Goal: Information Seeking & Learning: Learn about a topic

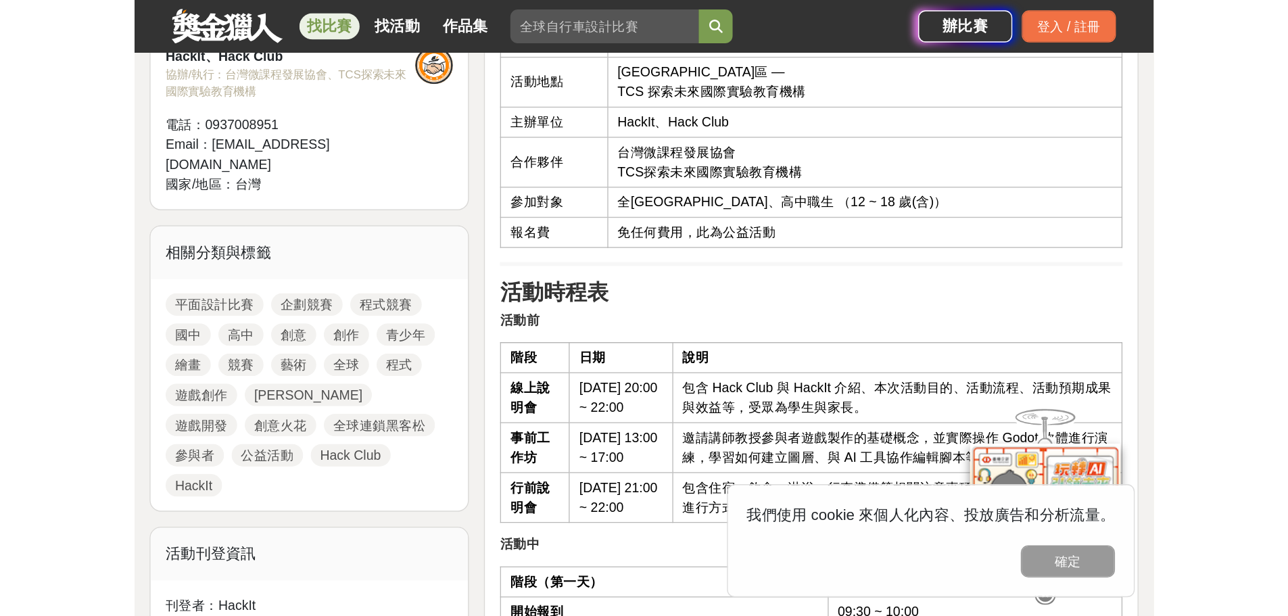
scroll to position [608, 0]
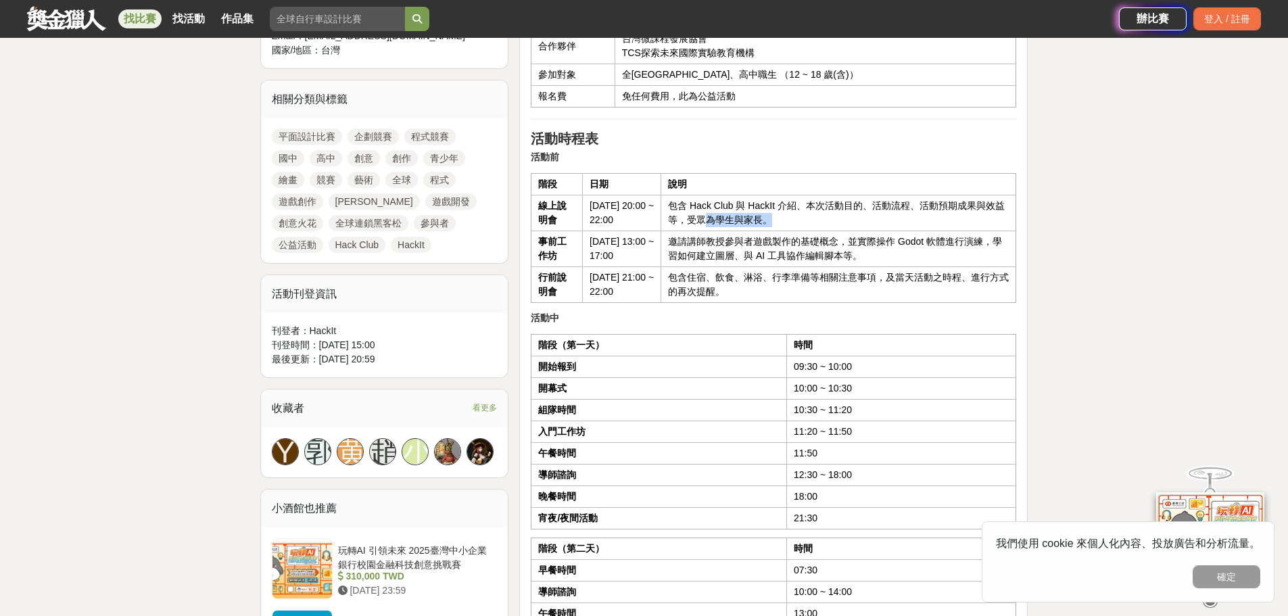
drag, startPoint x: 704, startPoint y: 195, endPoint x: 764, endPoint y: 196, distance: 60.8
click at [731, 196] on td "包含 Hack Club 與 HackIt 介紹、本次活動目的、活動流程、活動預期成果與效益等，受眾為學生與家長。" at bounding box center [838, 213] width 355 height 36
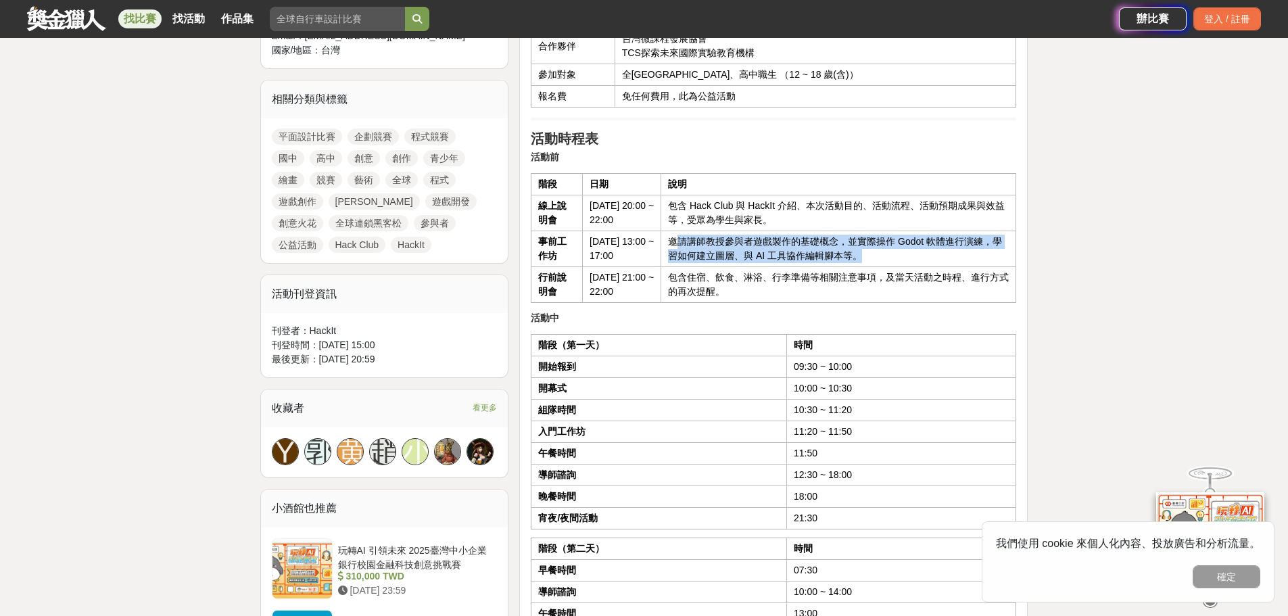
drag, startPoint x: 670, startPoint y: 216, endPoint x: 881, endPoint y: 230, distance: 212.0
click at [731, 230] on td "邀請講師教授參與者遊戲製作的基礎概念，並實際操作 Godot 軟體進行演練，學習如何建立圖層、與 AI 工具協作編輯腳本等。" at bounding box center [838, 248] width 355 height 36
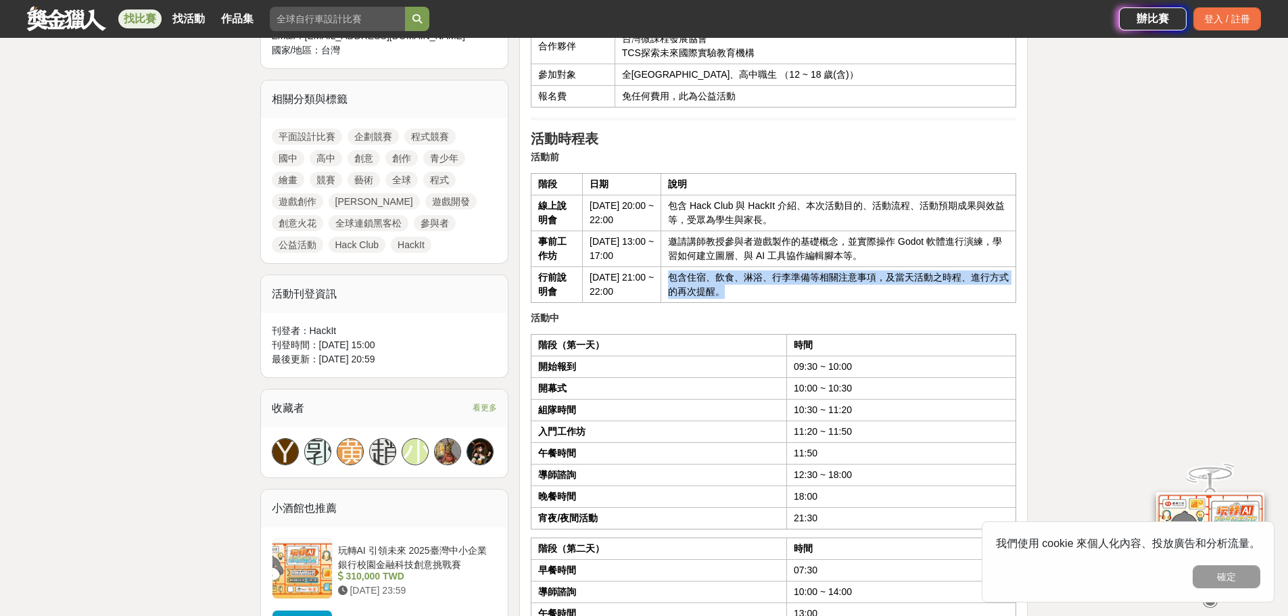
drag, startPoint x: 666, startPoint y: 251, endPoint x: 721, endPoint y: 261, distance: 56.3
click at [721, 266] on td "包含住宿、飲食、淋浴、行李準備等相關注意事項，及當天活動之時程、進行方式的再次提醒。" at bounding box center [838, 284] width 355 height 36
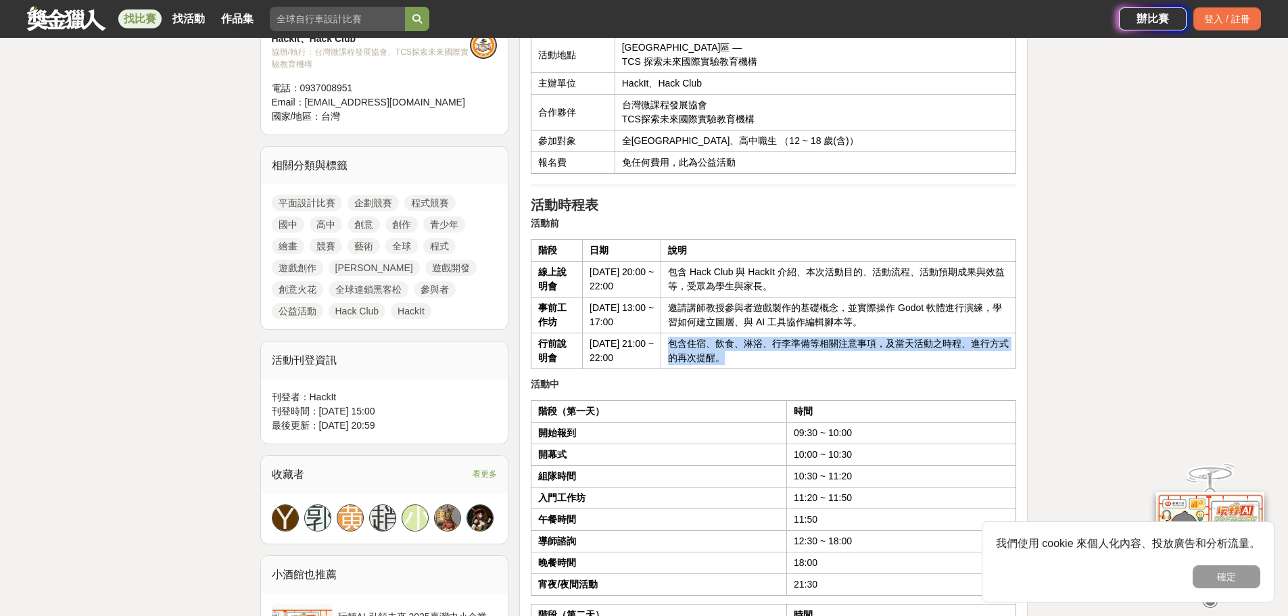
scroll to position [338, 0]
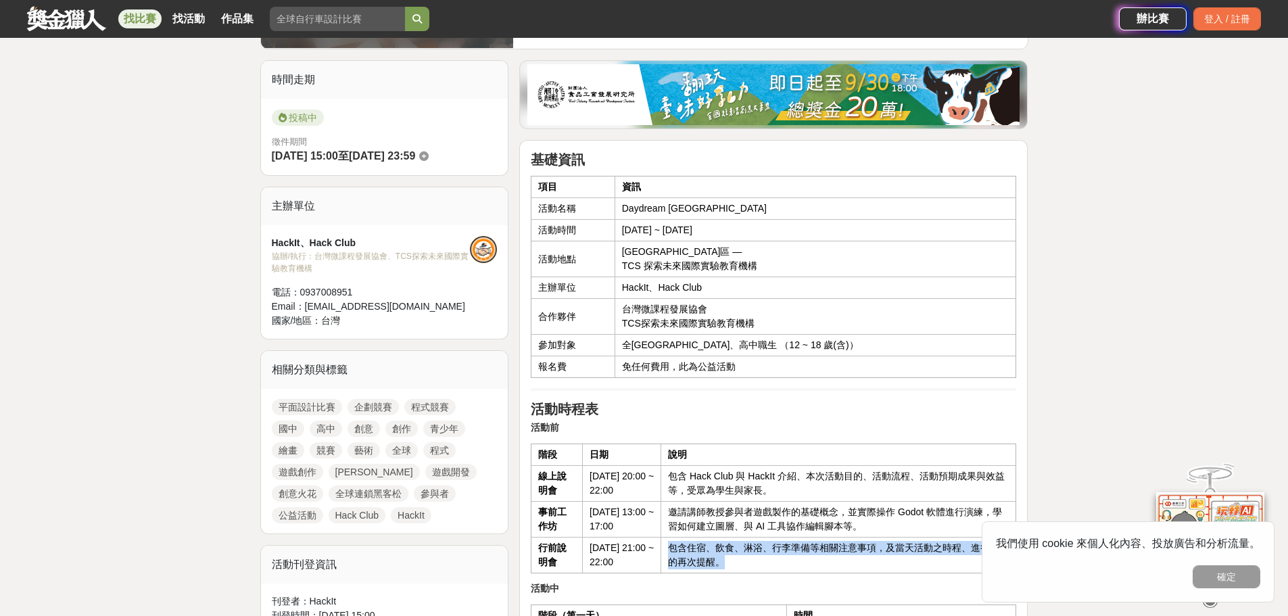
click at [284, 420] on link "國中" at bounding box center [288, 428] width 32 height 16
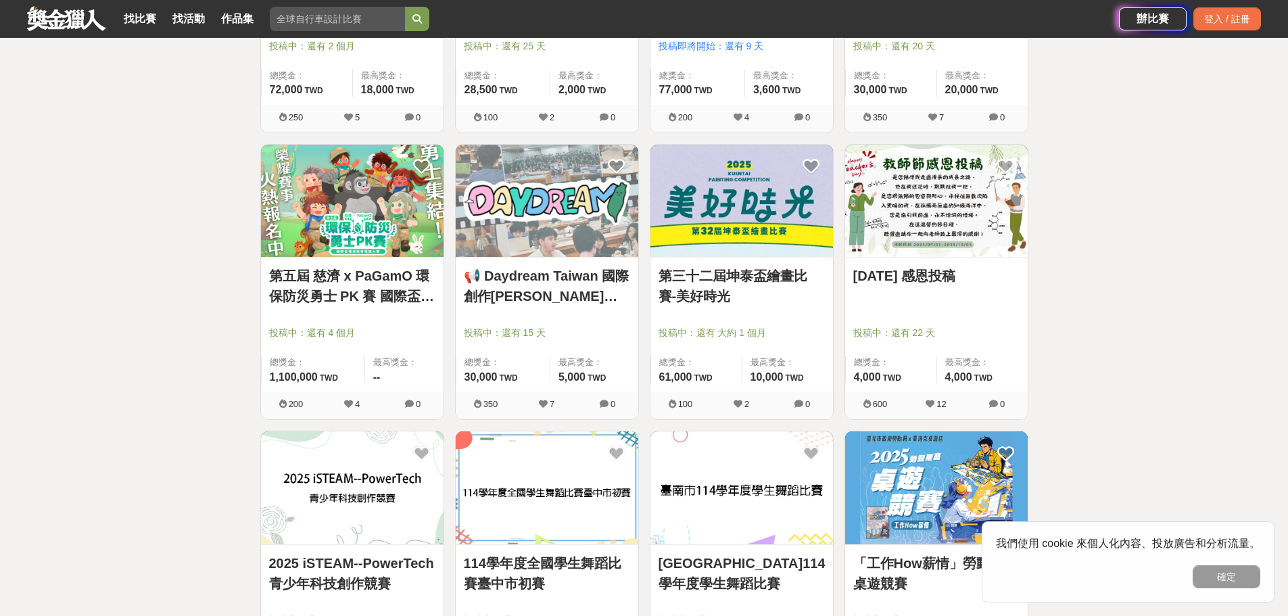
scroll to position [135, 0]
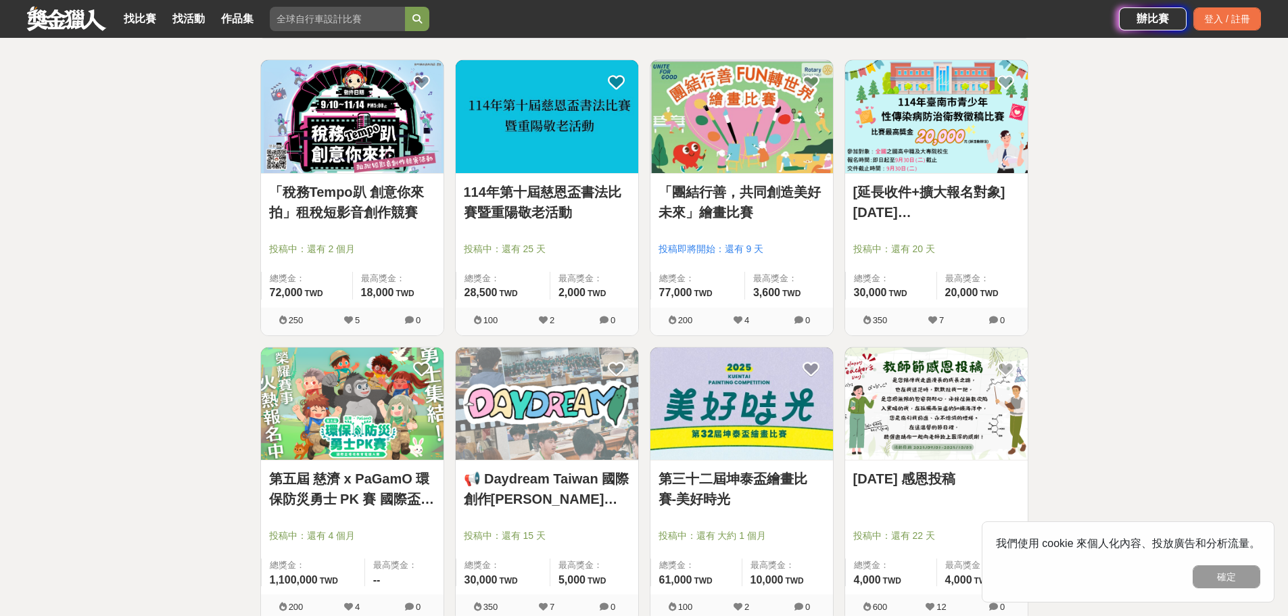
click at [360, 139] on img at bounding box center [352, 116] width 182 height 113
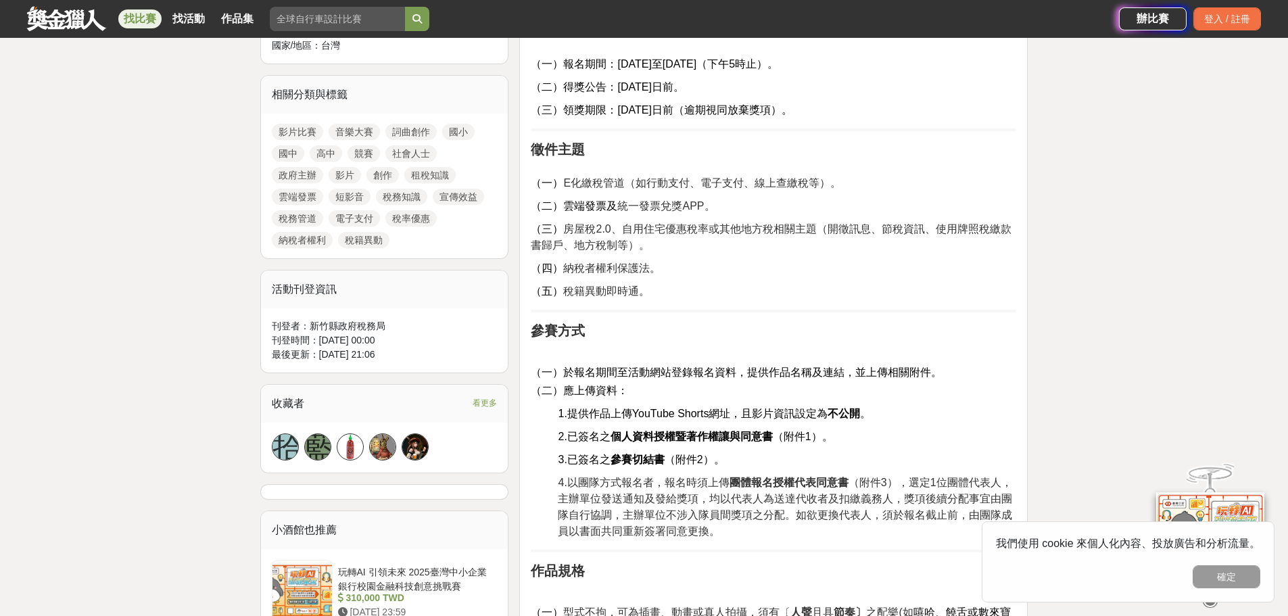
scroll to position [811, 0]
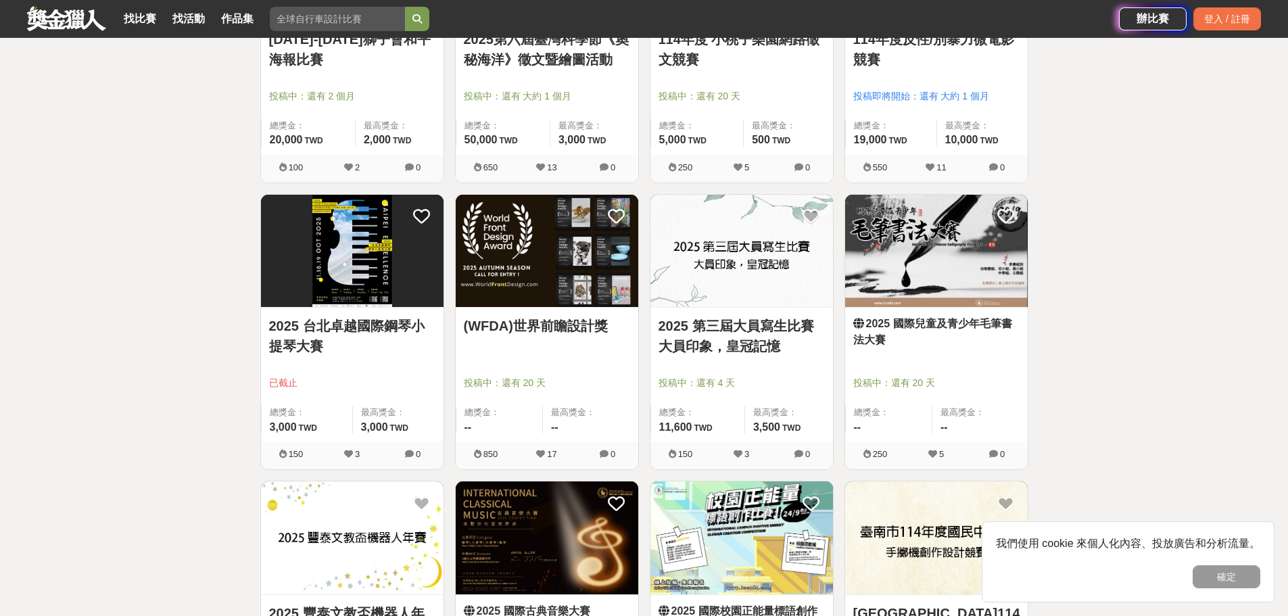
scroll to position [1602, 0]
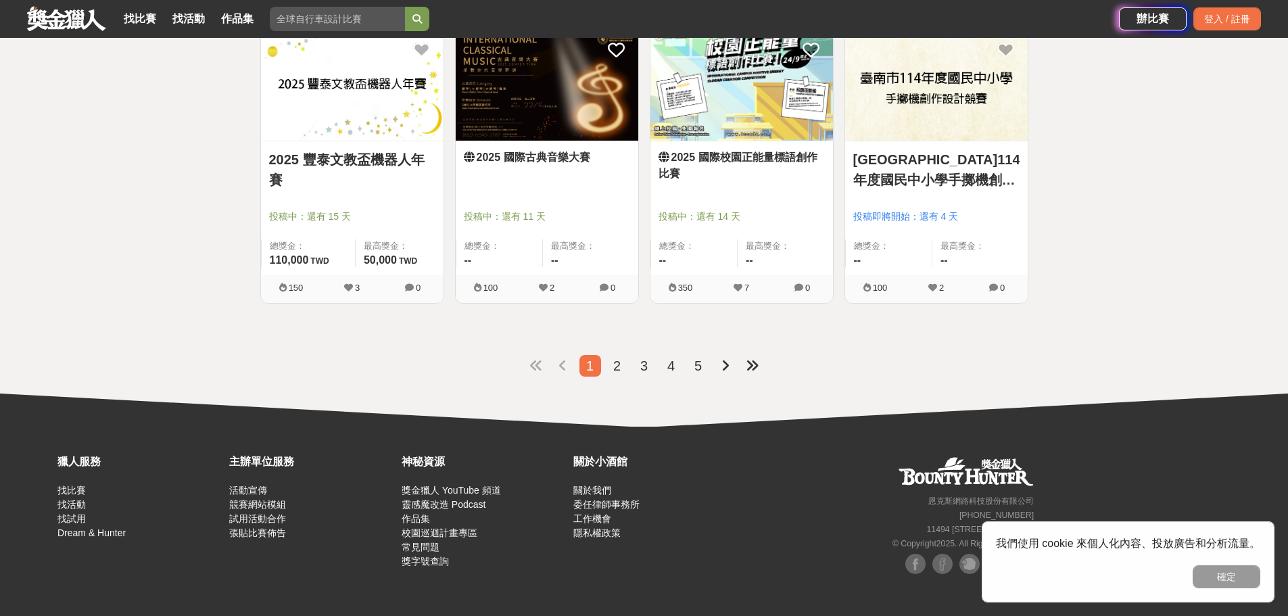
click at [672, 365] on span "4" at bounding box center [670, 365] width 7 height 15
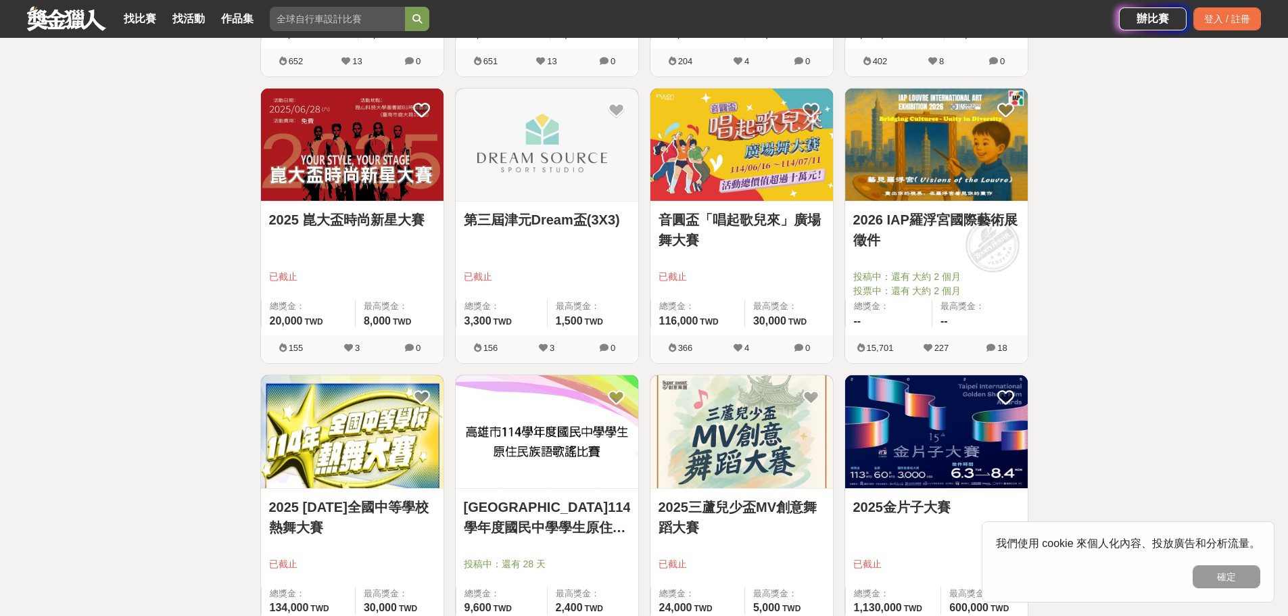
scroll to position [406, 0]
